Goal: Find specific page/section: Find specific page/section

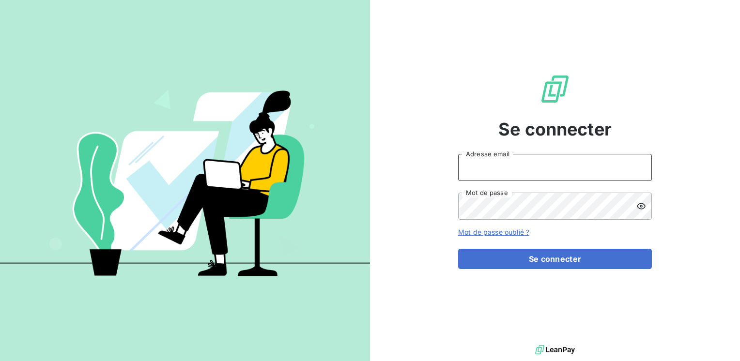
click at [481, 171] on input "Adresse email" at bounding box center [555, 167] width 194 height 27
drag, startPoint x: 498, startPoint y: 167, endPoint x: 421, endPoint y: 177, distance: 77.2
click at [421, 177] on div "Se connecter MARC Adresse email Mot de passe Mot de passe oublié ? Se connecter" at bounding box center [555, 171] width 370 height 343
type input "[EMAIL_ADDRESS][PERSON_NAME][DOMAIN_NAME]"
click at [641, 206] on icon at bounding box center [641, 207] width 9 height 6
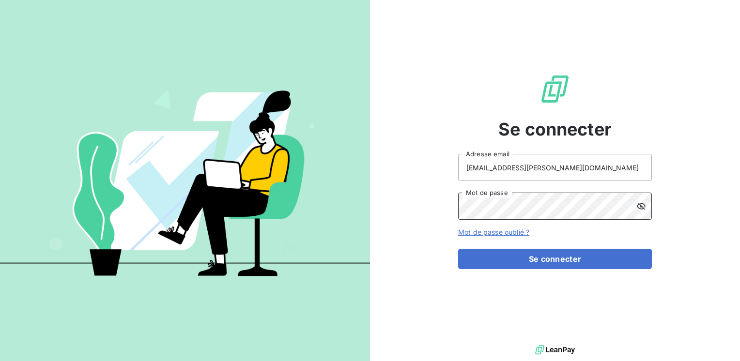
click at [458, 249] on button "Se connecter" at bounding box center [555, 259] width 194 height 20
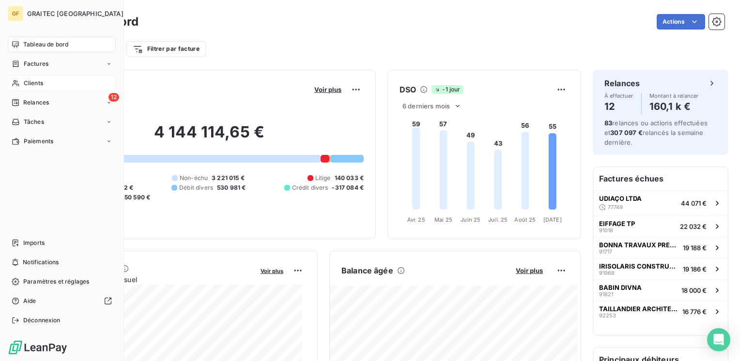
click at [31, 80] on span "Clients" at bounding box center [33, 83] width 19 height 9
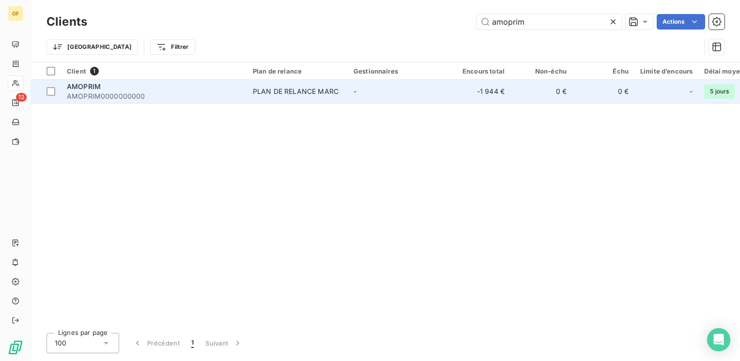
type input "amoprim"
click at [266, 92] on div "PLAN DE RELANCE MARC" at bounding box center [296, 92] width 86 height 10
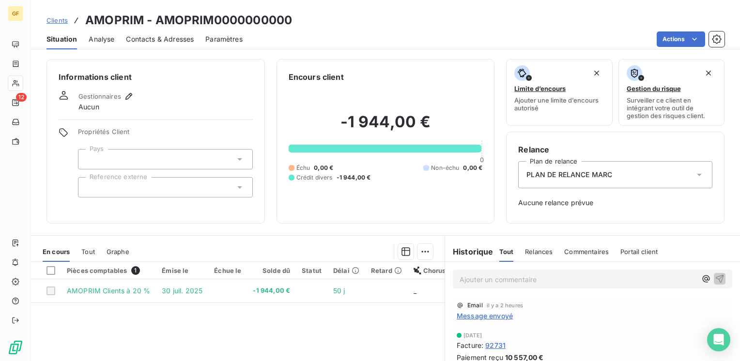
click at [496, 281] on p "Ajouter un commentaire ﻿" at bounding box center [578, 280] width 237 height 12
click at [569, 276] on p "RIB DEPOSE [PERSON_NAME] REMBOURS" at bounding box center [578, 279] width 237 height 11
click at [715, 276] on icon "button" at bounding box center [720, 279] width 10 height 10
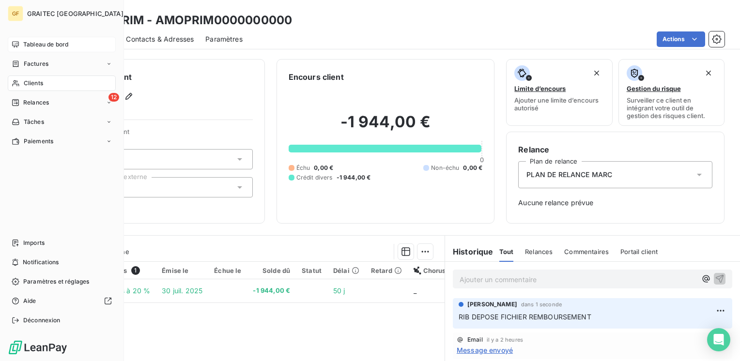
click at [29, 44] on span "Tableau de bord" at bounding box center [45, 44] width 45 height 9
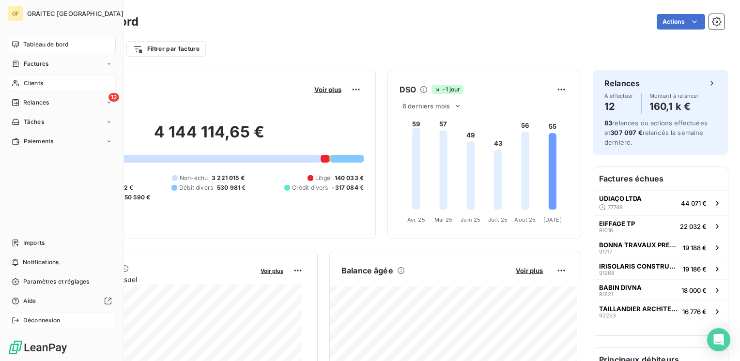
click at [35, 323] on span "Déconnexion" at bounding box center [41, 320] width 37 height 9
